Goal: Task Accomplishment & Management: Manage account settings

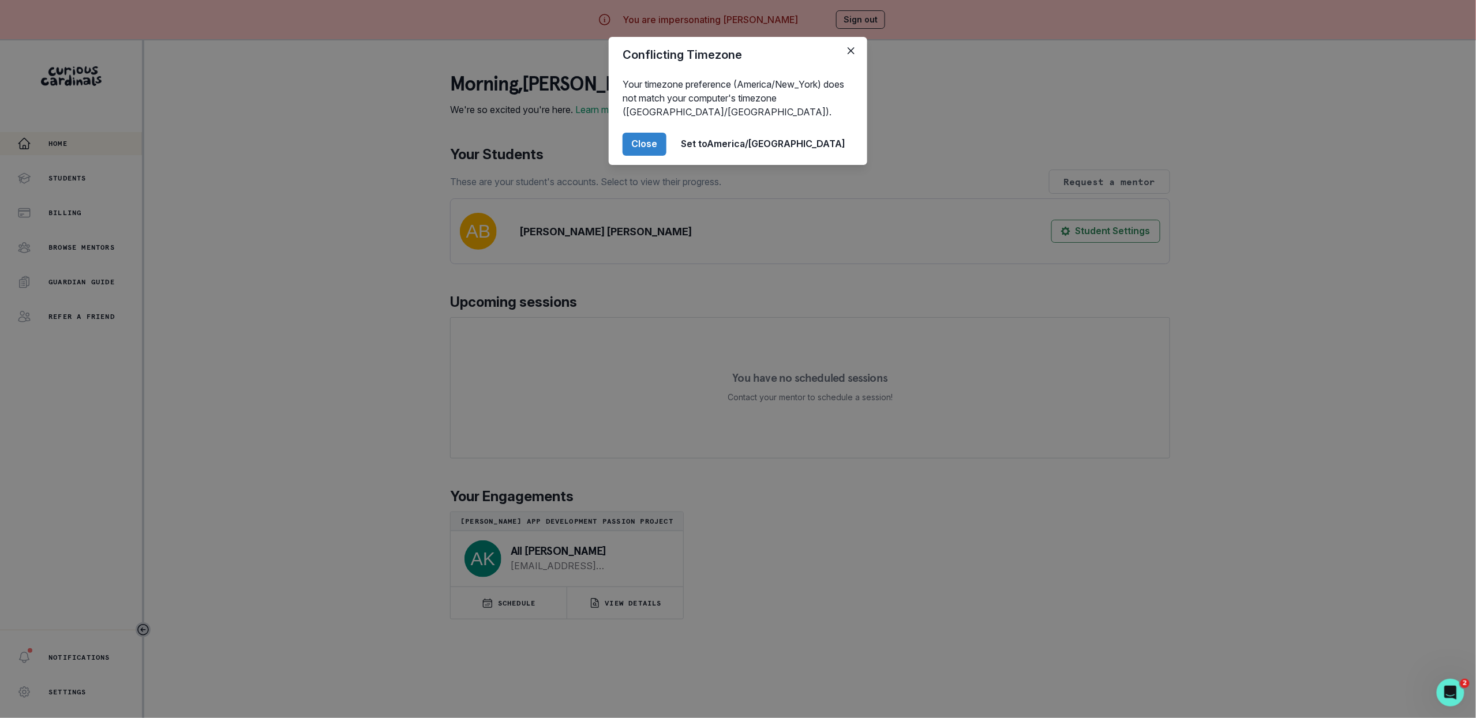
click at [311, 384] on div "Conflicting Timezone Your timezone preference (America/New_York) does not match…" at bounding box center [738, 359] width 1476 height 718
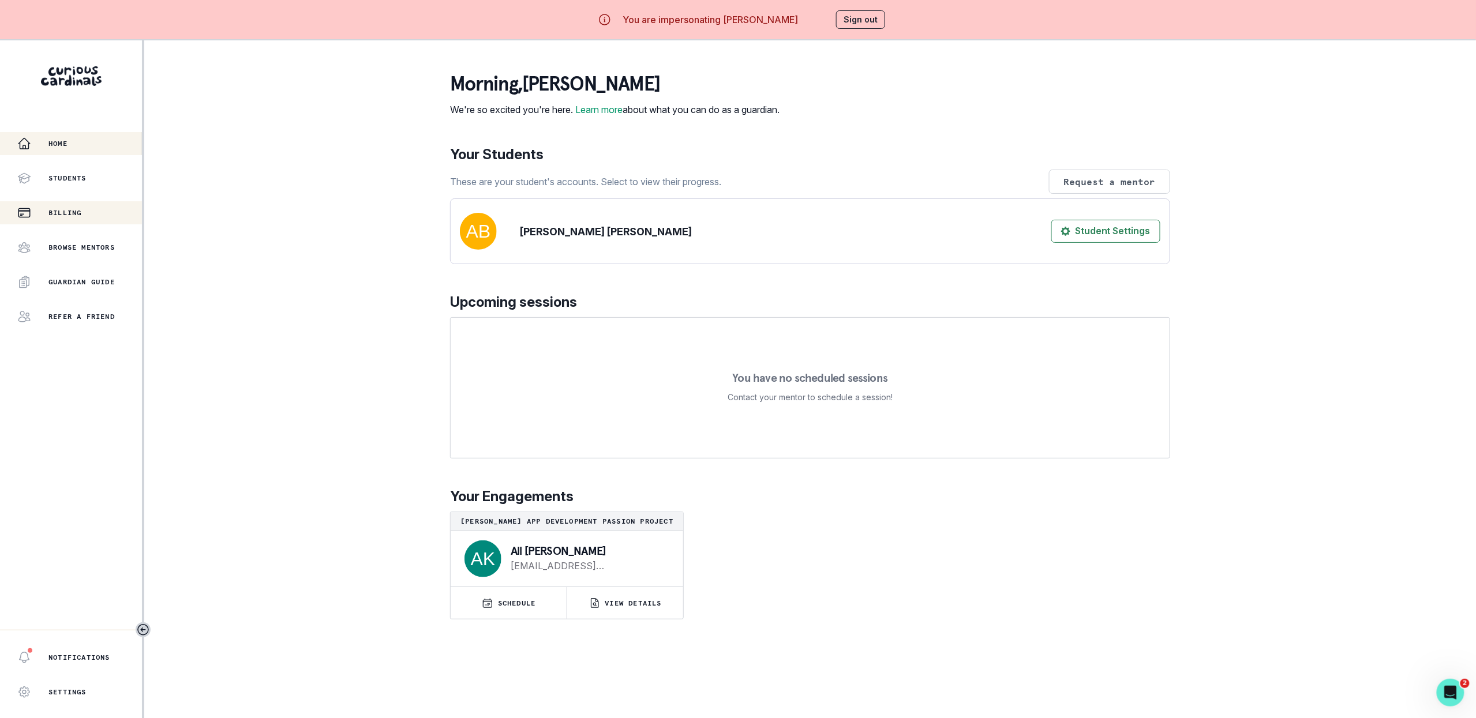
click at [61, 212] on p "Billing" at bounding box center [64, 212] width 33 height 9
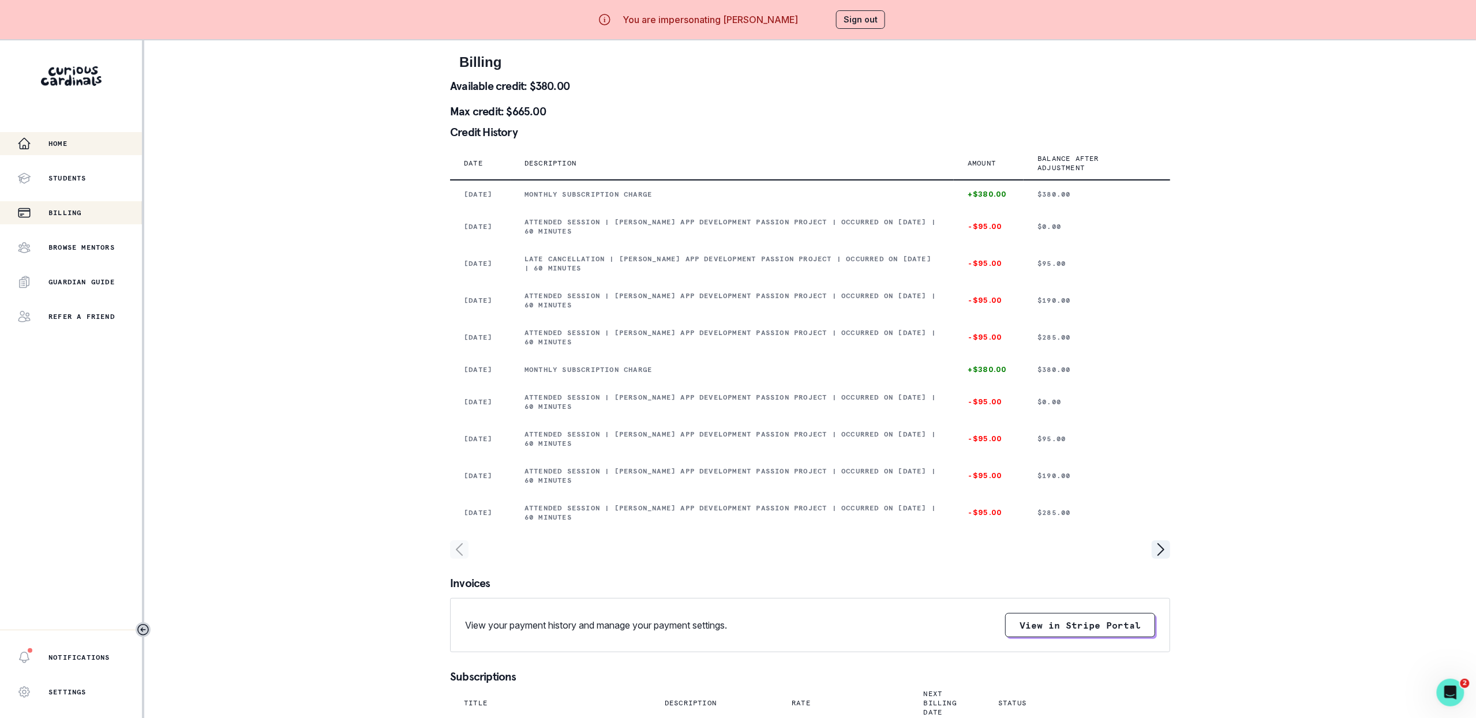
click at [71, 140] on div "Home" at bounding box center [79, 144] width 125 height 14
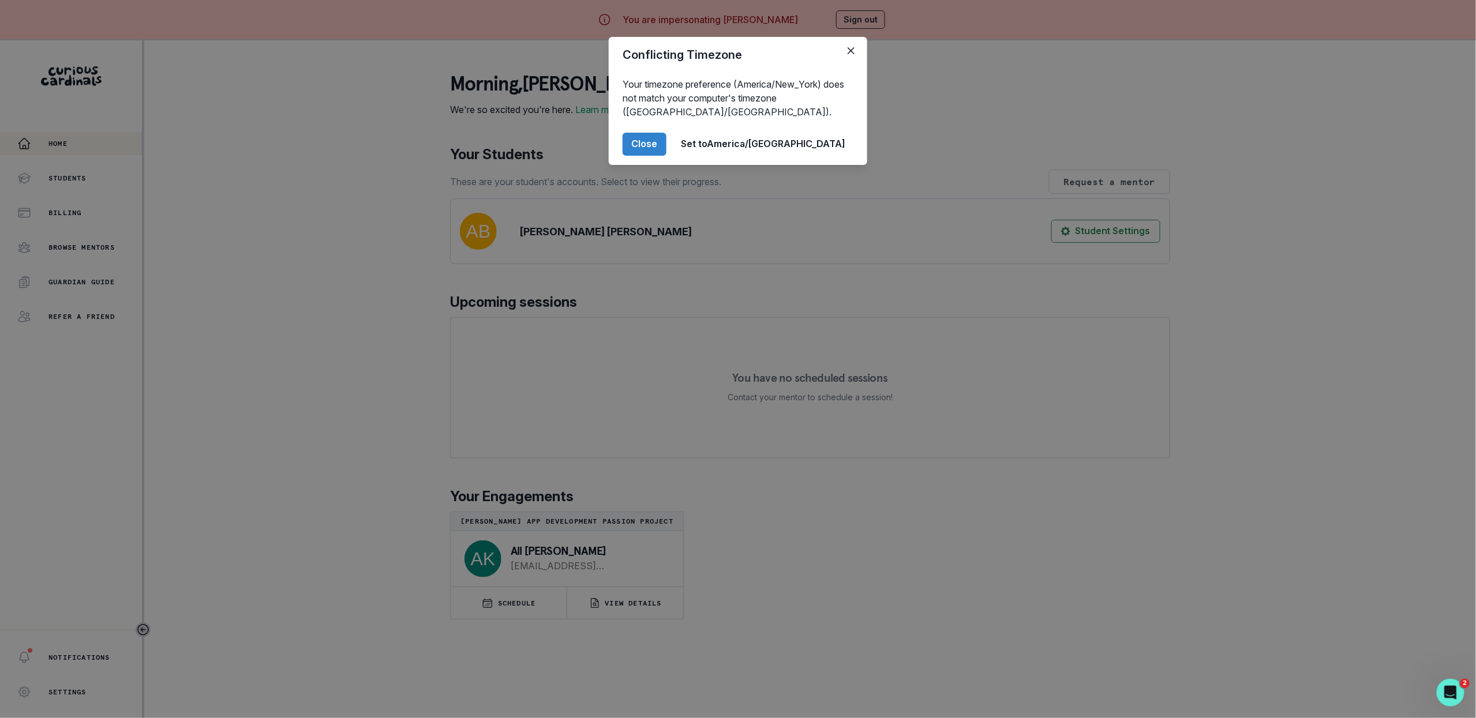
click at [205, 194] on div "Conflicting Timezone Your timezone preference (America/New_York) does not match…" at bounding box center [738, 359] width 1476 height 718
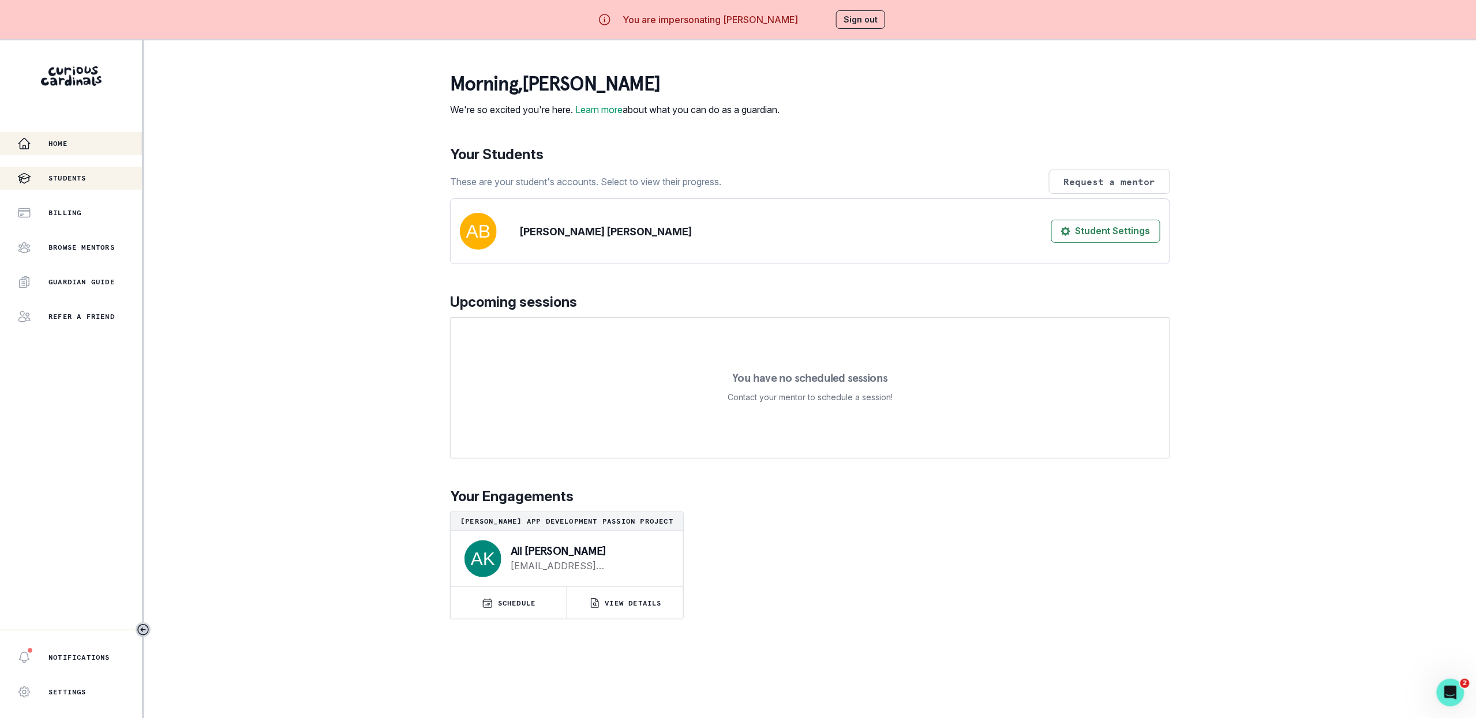
click at [92, 178] on div "Students" at bounding box center [79, 178] width 125 height 14
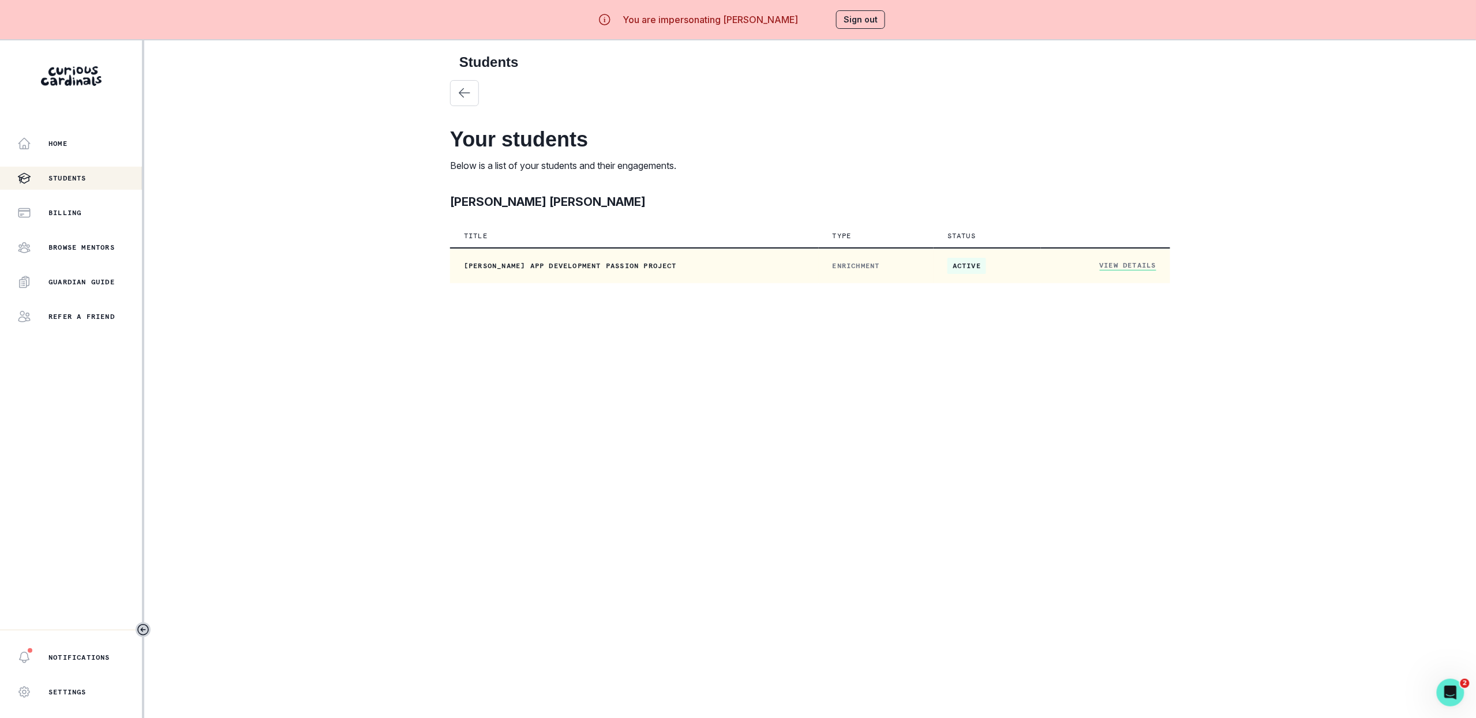
click at [1130, 264] on link "View Details" at bounding box center [1128, 266] width 57 height 10
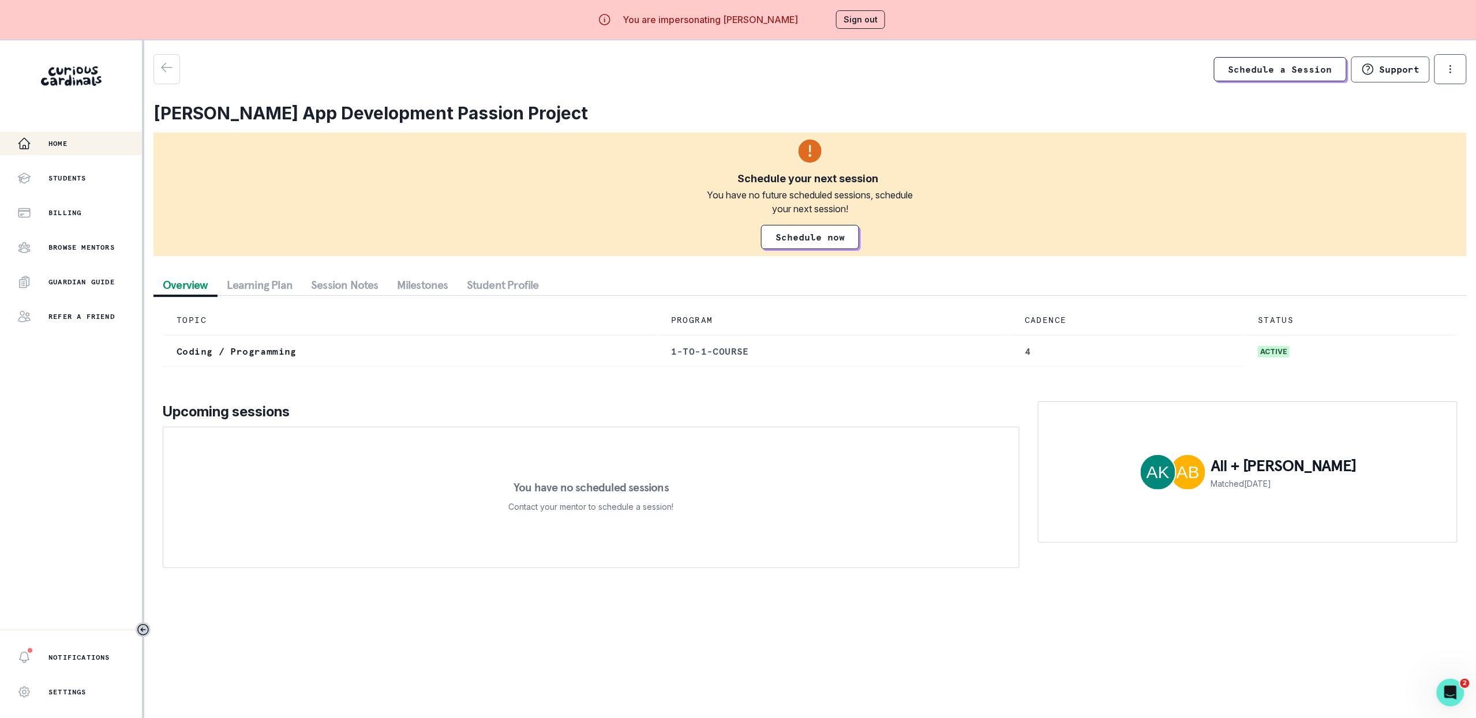
click at [77, 138] on div "Home" at bounding box center [79, 144] width 125 height 14
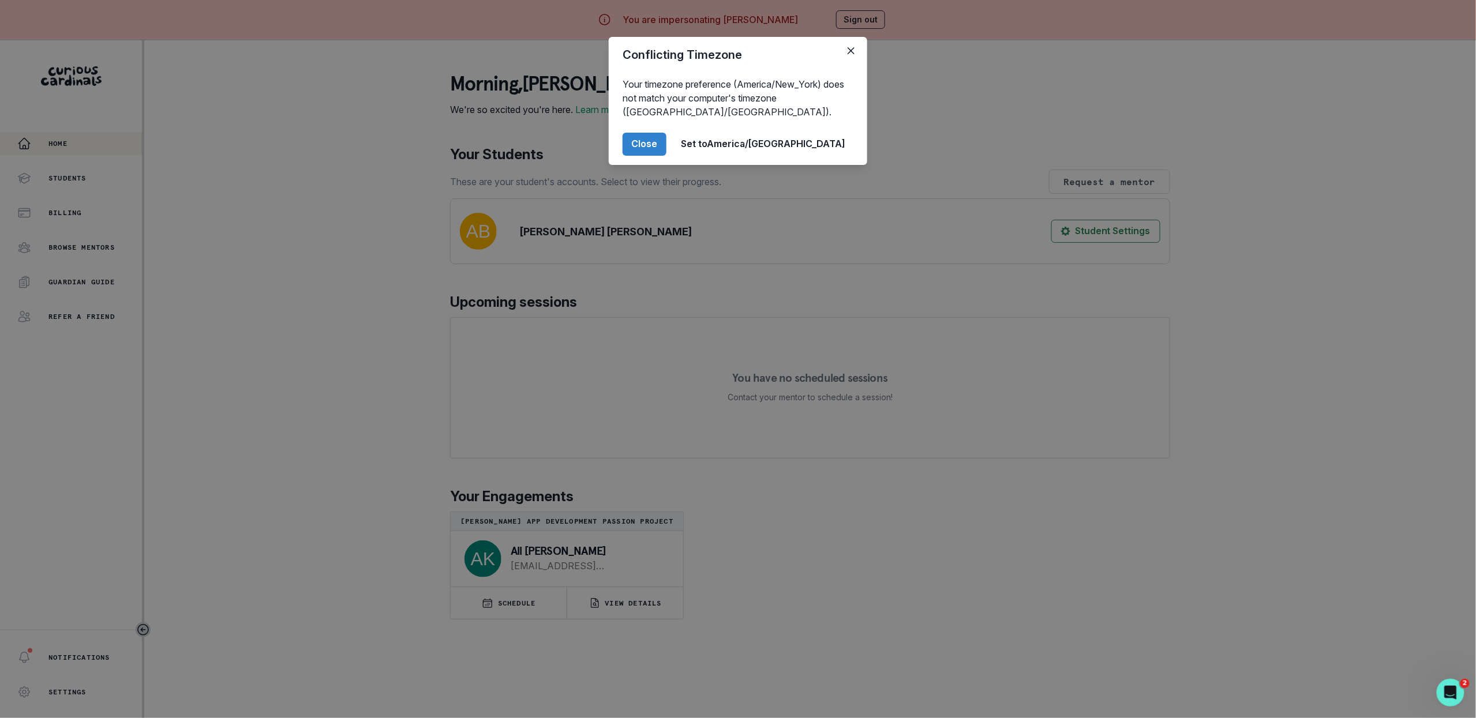
click at [266, 185] on div "Conflicting Timezone Your timezone preference (America/New_York) does not match…" at bounding box center [738, 359] width 1476 height 718
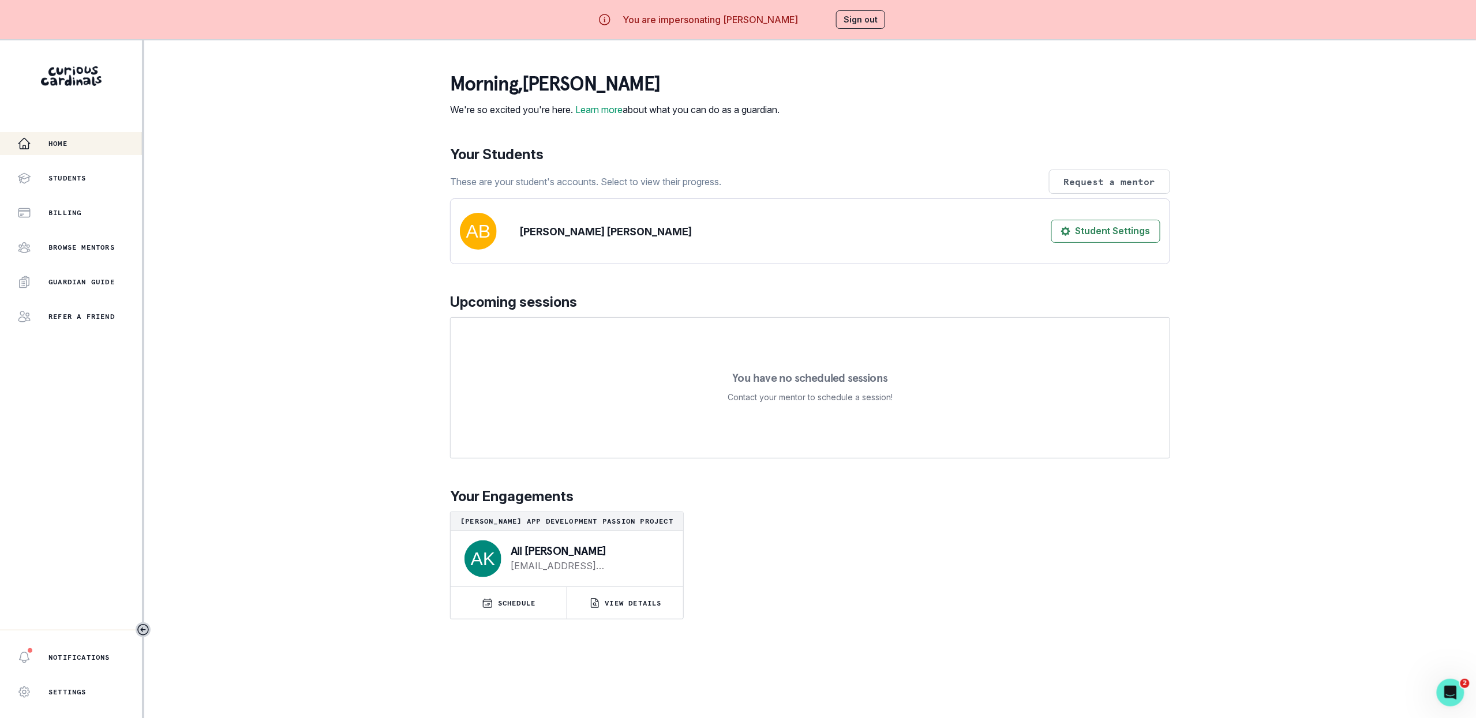
click at [853, 5] on div "You are impersonating [PERSON_NAME] Sign out" at bounding box center [738, 19] width 346 height 39
click at [863, 7] on div "You are impersonating [PERSON_NAME] Sign out" at bounding box center [738, 20] width 328 height 28
click at [858, 17] on button "Sign out" at bounding box center [860, 19] width 49 height 18
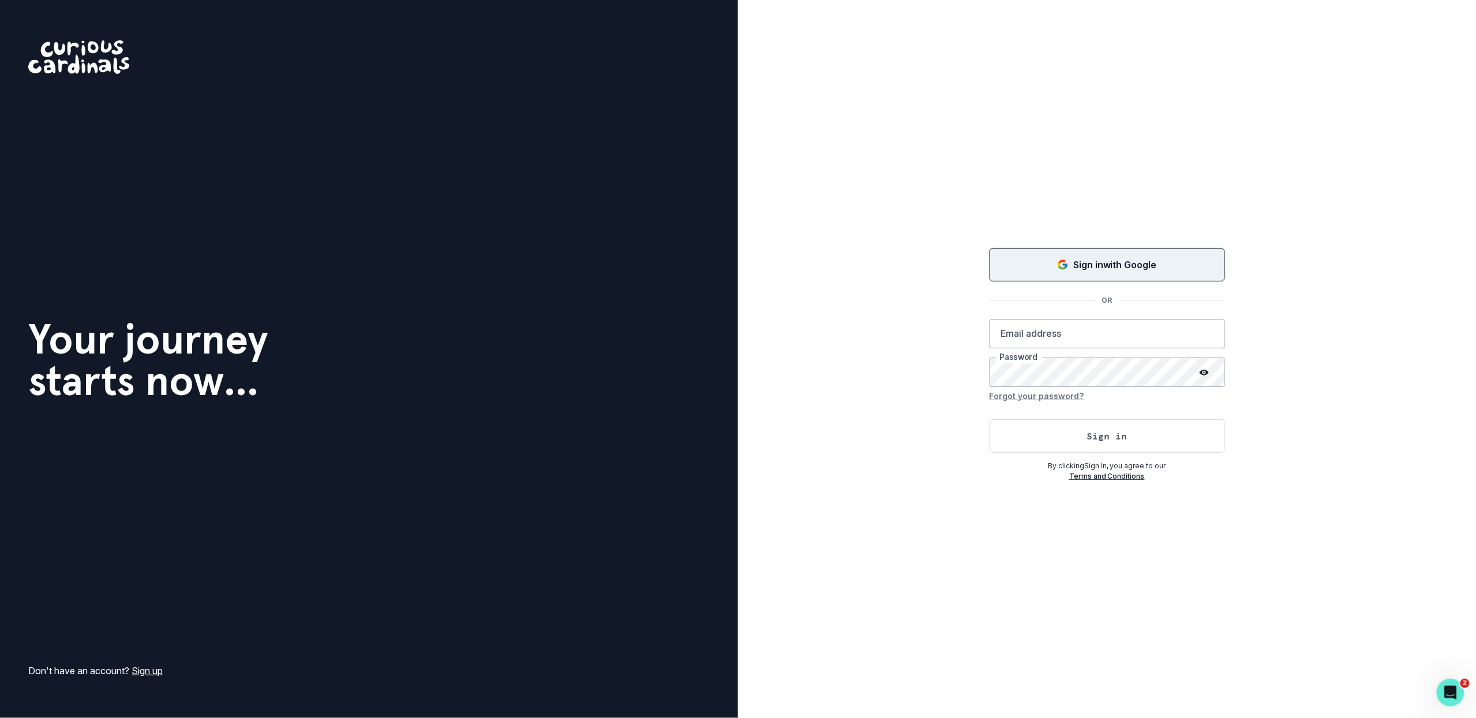
click at [1181, 254] on button "Sign in with Google" at bounding box center [1106, 264] width 235 height 33
